Goal: Information Seeking & Learning: Understand process/instructions

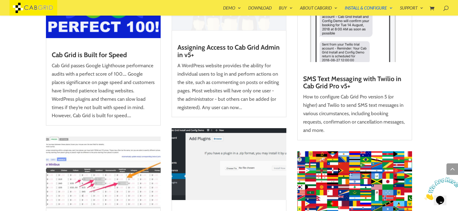
scroll to position [763, 0]
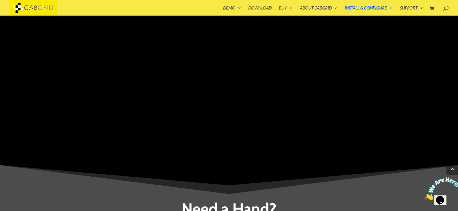
scroll to position [237, 0]
